Goal: Information Seeking & Learning: Learn about a topic

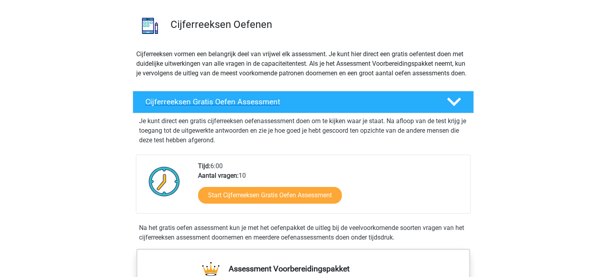
scroll to position [51, 0]
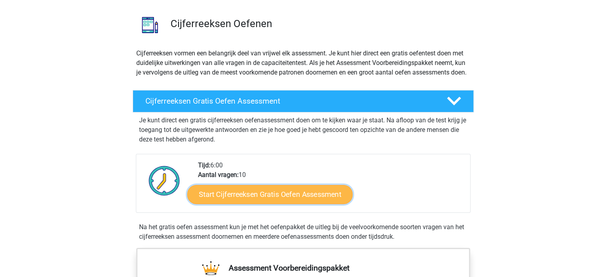
click at [267, 200] on link "Start Cijferreeksen Gratis Oefen Assessment" at bounding box center [269, 194] width 165 height 19
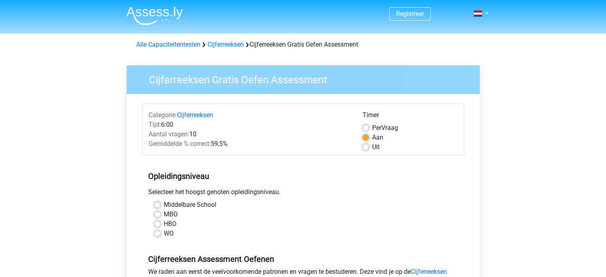
scroll to position [39, 0]
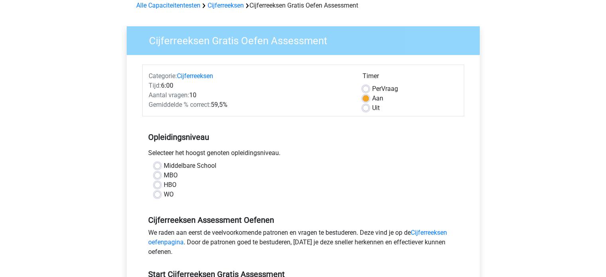
click at [164, 185] on label "HBO" at bounding box center [170, 185] width 13 height 10
click at [157, 185] on input "HBO" at bounding box center [157, 184] width 6 height 8
radio input "true"
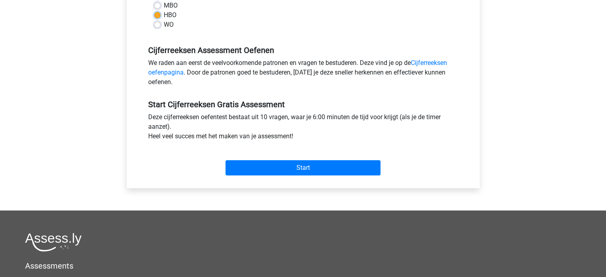
scroll to position [210, 0]
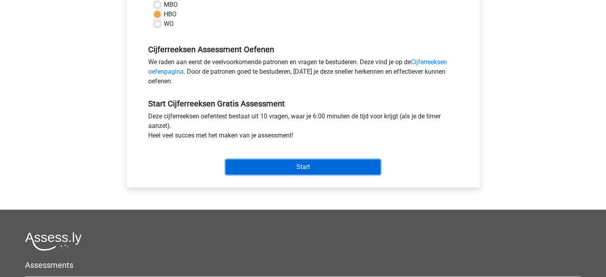
click at [291, 164] on input "Start" at bounding box center [303, 166] width 155 height 15
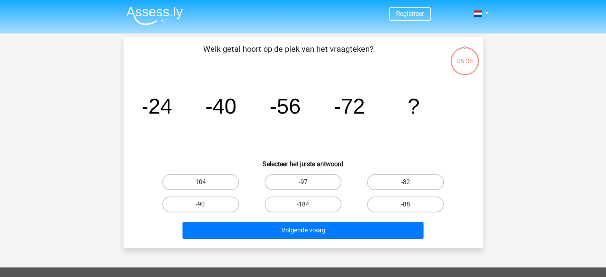
click at [401, 205] on label "-88" at bounding box center [405, 204] width 77 height 16
click at [406, 205] on input "-88" at bounding box center [408, 206] width 5 height 5
radio input "true"
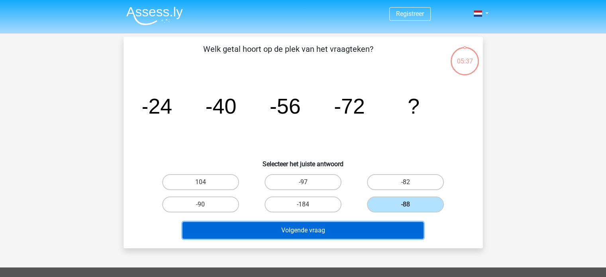
click at [383, 236] on button "Volgende vraag" at bounding box center [303, 230] width 241 height 17
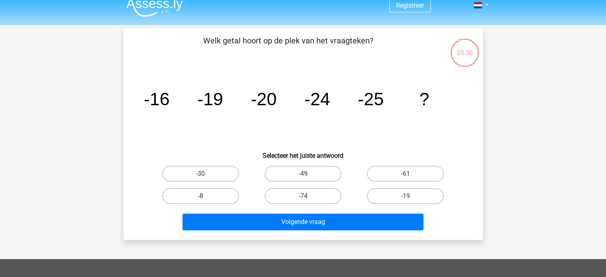
scroll to position [7, 0]
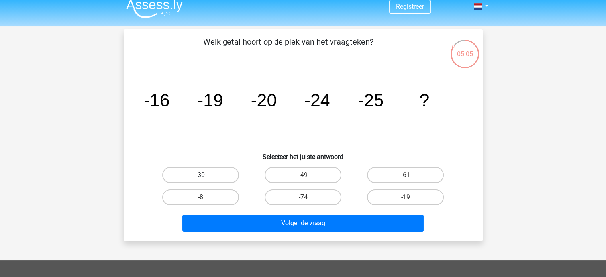
click at [227, 172] on label "-30" at bounding box center [200, 175] width 77 height 16
click at [206, 175] on input "-30" at bounding box center [202, 177] width 5 height 5
radio input "true"
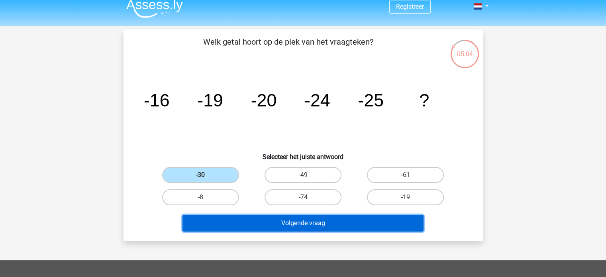
click at [267, 224] on button "Volgende vraag" at bounding box center [303, 223] width 241 height 17
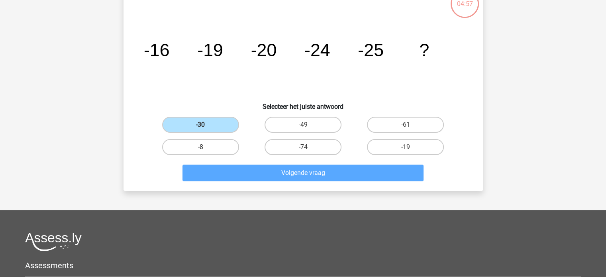
scroll to position [0, 0]
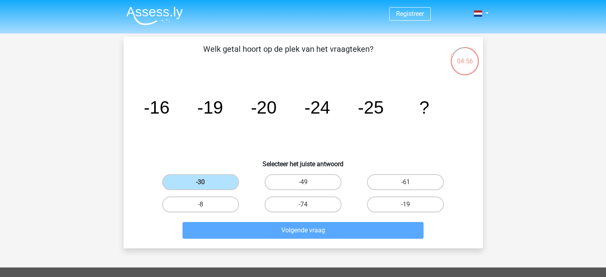
click at [301, 221] on div "Volgende vraag" at bounding box center [303, 229] width 334 height 26
click at [215, 185] on label "-30" at bounding box center [200, 182] width 77 height 16
click at [206, 185] on input "-30" at bounding box center [202, 184] width 5 height 5
click at [211, 202] on label "-8" at bounding box center [200, 204] width 77 height 16
click at [206, 204] on input "-8" at bounding box center [202, 206] width 5 height 5
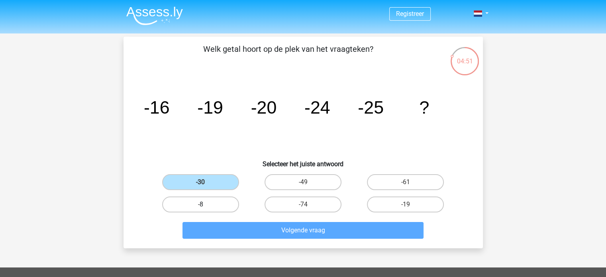
radio input "true"
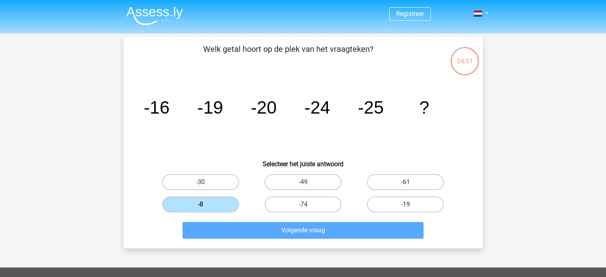
click at [212, 191] on div "-30" at bounding box center [200, 182] width 102 height 22
click at [217, 183] on label "-30" at bounding box center [200, 182] width 77 height 16
click at [206, 183] on input "-30" at bounding box center [202, 184] width 5 height 5
radio input "true"
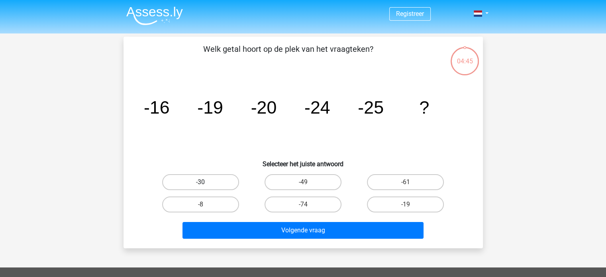
click at [215, 180] on label "-30" at bounding box center [200, 182] width 77 height 16
click at [206, 182] on input "-30" at bounding box center [202, 184] width 5 height 5
radio input "true"
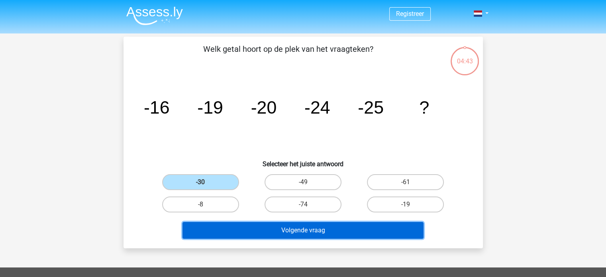
click at [281, 226] on button "Volgende vraag" at bounding box center [303, 230] width 241 height 17
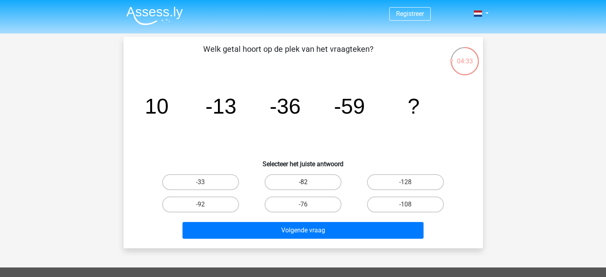
click at [310, 181] on label "-82" at bounding box center [303, 182] width 77 height 16
click at [308, 182] on input "-82" at bounding box center [305, 184] width 5 height 5
radio input "true"
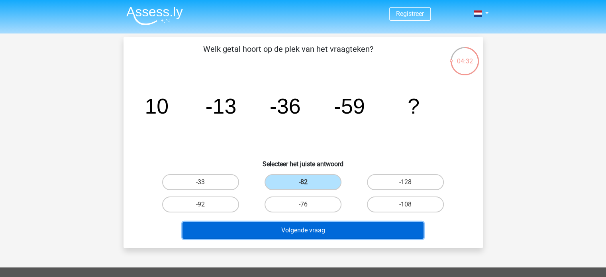
click at [305, 235] on button "Volgende vraag" at bounding box center [303, 230] width 241 height 17
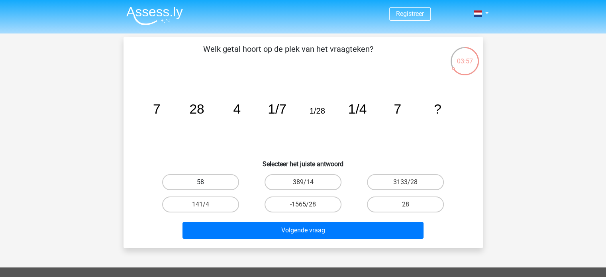
click at [226, 181] on label "58" at bounding box center [200, 182] width 77 height 16
click at [206, 182] on input "58" at bounding box center [202, 184] width 5 height 5
radio input "true"
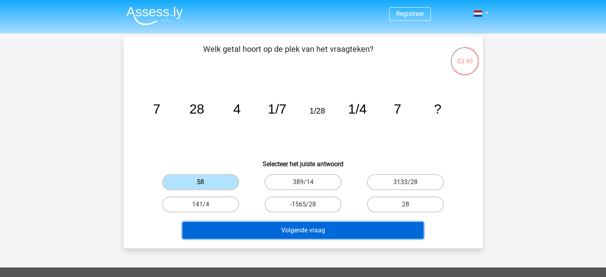
click at [252, 228] on button "Volgende vraag" at bounding box center [303, 230] width 241 height 17
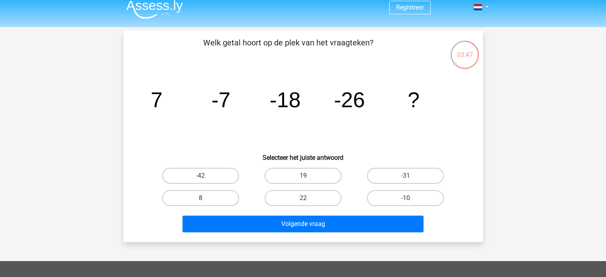
scroll to position [2, 0]
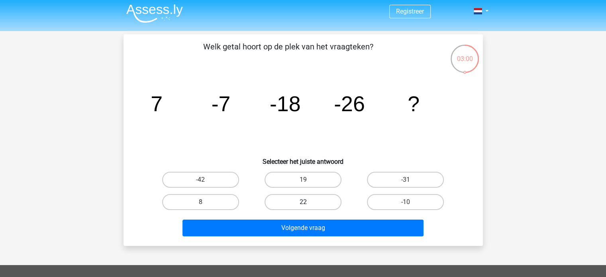
click at [298, 202] on label "22" at bounding box center [303, 202] width 77 height 16
click at [303, 202] on input "22" at bounding box center [305, 204] width 5 height 5
radio input "true"
click at [402, 179] on label "-31" at bounding box center [405, 180] width 77 height 16
click at [406, 180] on input "-31" at bounding box center [408, 182] width 5 height 5
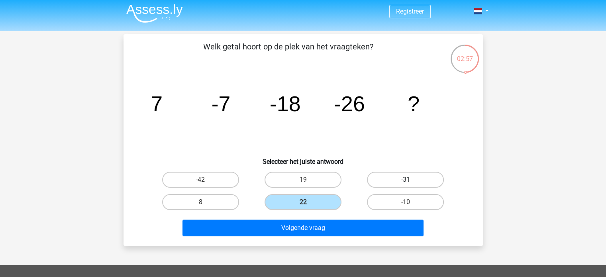
radio input "true"
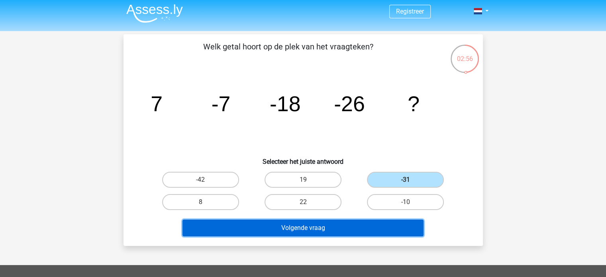
click at [368, 229] on button "Volgende vraag" at bounding box center [303, 228] width 241 height 17
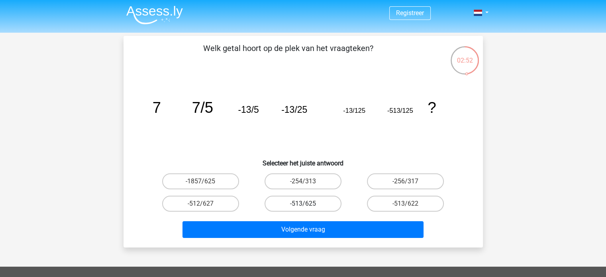
scroll to position [0, 0]
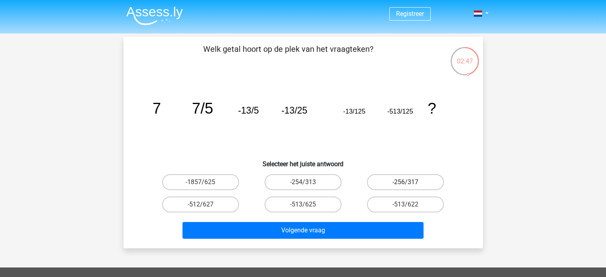
click at [402, 182] on label "-256/317" at bounding box center [405, 182] width 77 height 16
click at [406, 182] on input "-256/317" at bounding box center [408, 184] width 5 height 5
radio input "true"
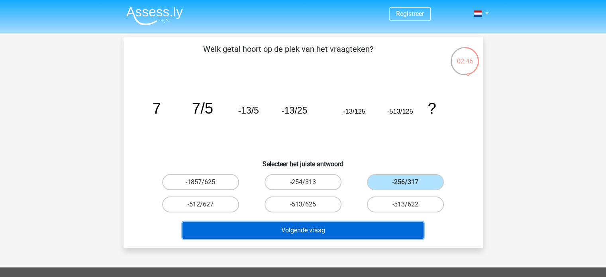
click at [384, 228] on button "Volgende vraag" at bounding box center [303, 230] width 241 height 17
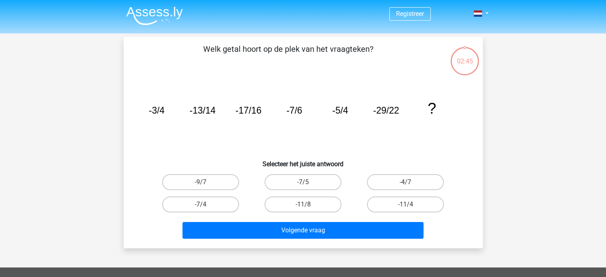
scroll to position [37, 0]
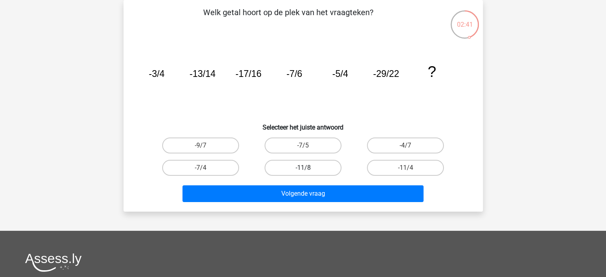
click at [319, 165] on label "-11/8" at bounding box center [303, 168] width 77 height 16
click at [308, 168] on input "-11/8" at bounding box center [305, 170] width 5 height 5
radio input "true"
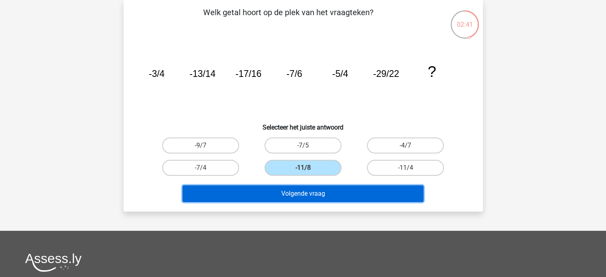
click at [326, 189] on button "Volgende vraag" at bounding box center [303, 193] width 241 height 17
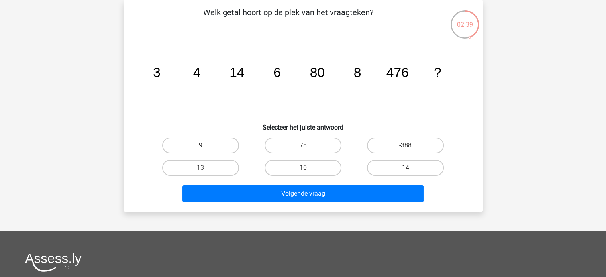
click at [317, 157] on div "10" at bounding box center [303, 168] width 102 height 22
click at [320, 162] on label "10" at bounding box center [303, 168] width 77 height 16
click at [308, 168] on input "10" at bounding box center [305, 170] width 5 height 5
radio input "true"
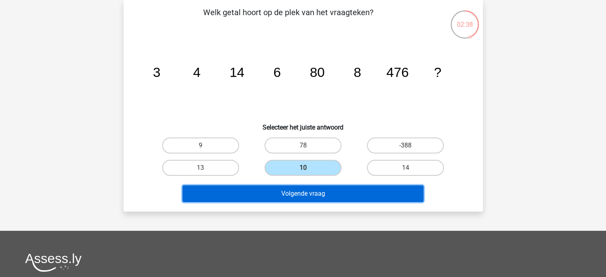
click at [321, 187] on button "Volgende vraag" at bounding box center [303, 193] width 241 height 17
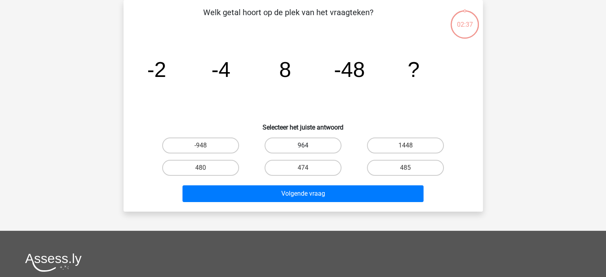
click at [293, 140] on label "964" at bounding box center [303, 145] width 77 height 16
click at [303, 145] on input "964" at bounding box center [305, 147] width 5 height 5
radio input "true"
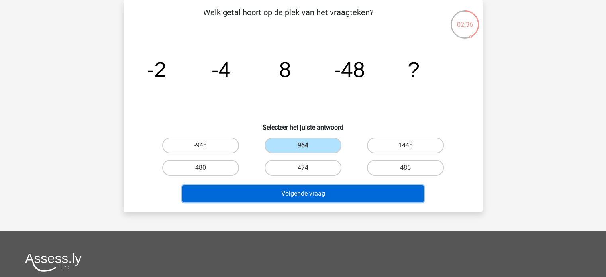
click at [307, 187] on button "Volgende vraag" at bounding box center [303, 193] width 241 height 17
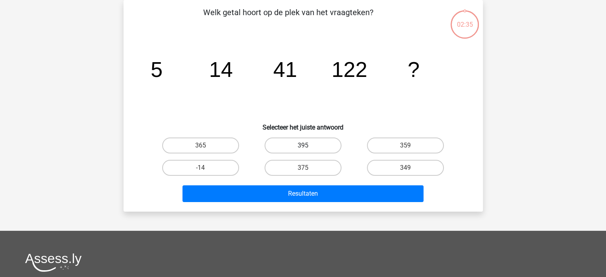
click at [314, 148] on label "395" at bounding box center [303, 145] width 77 height 16
click at [308, 148] on input "395" at bounding box center [305, 147] width 5 height 5
radio input "true"
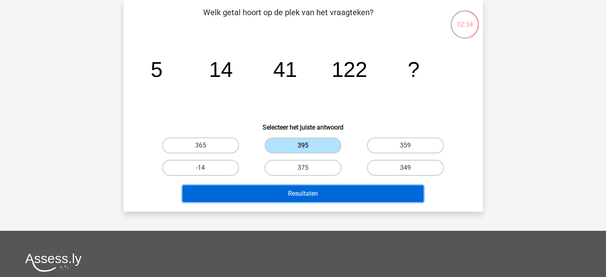
click at [315, 186] on button "Resultaten" at bounding box center [303, 193] width 241 height 17
